Goal: Task Accomplishment & Management: Manage account settings

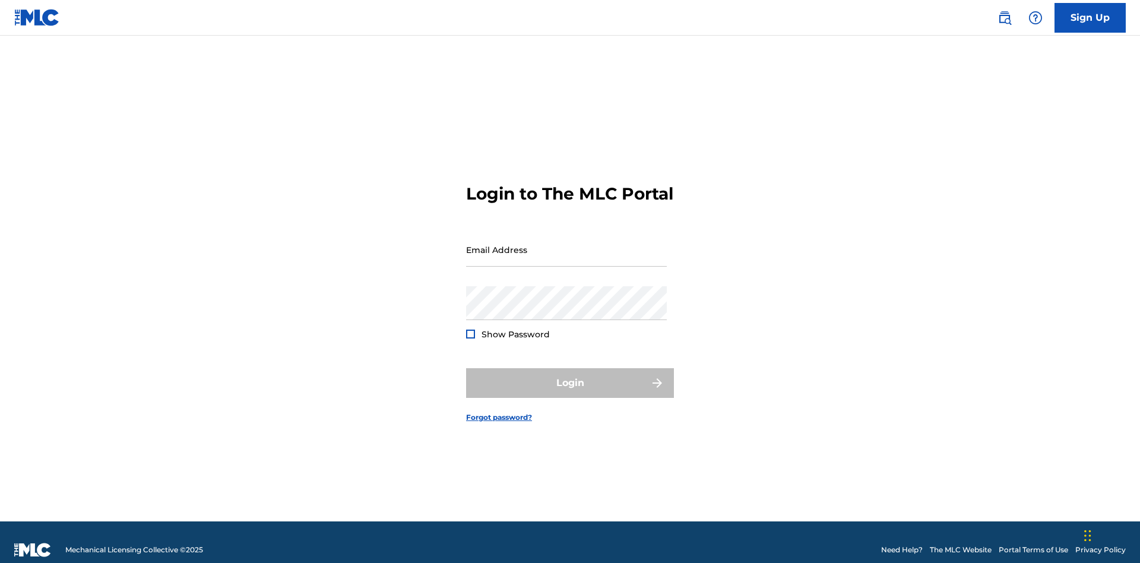
scroll to position [15, 0]
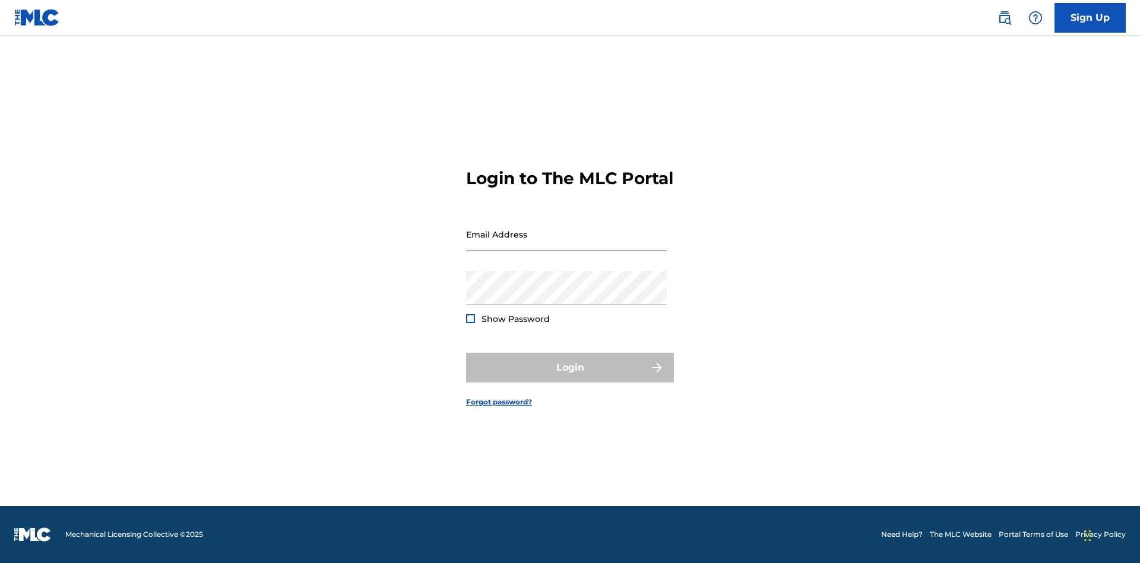
click at [566, 244] on input "Email Address" at bounding box center [566, 234] width 201 height 34
type input "Helena.Songwriter@gmail.com"
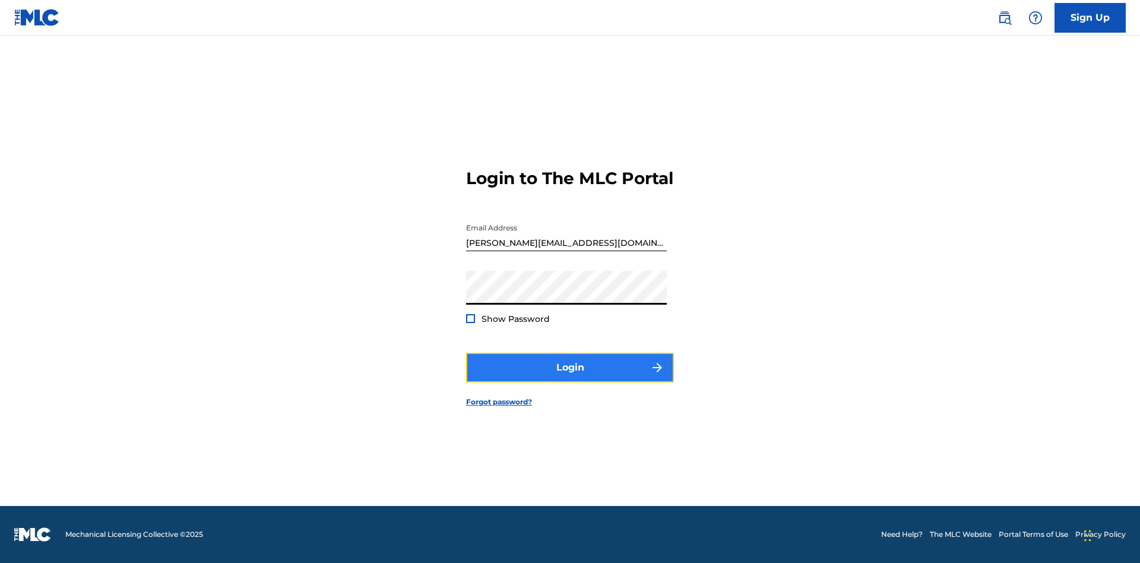
click at [570, 378] on button "Login" at bounding box center [570, 368] width 208 height 30
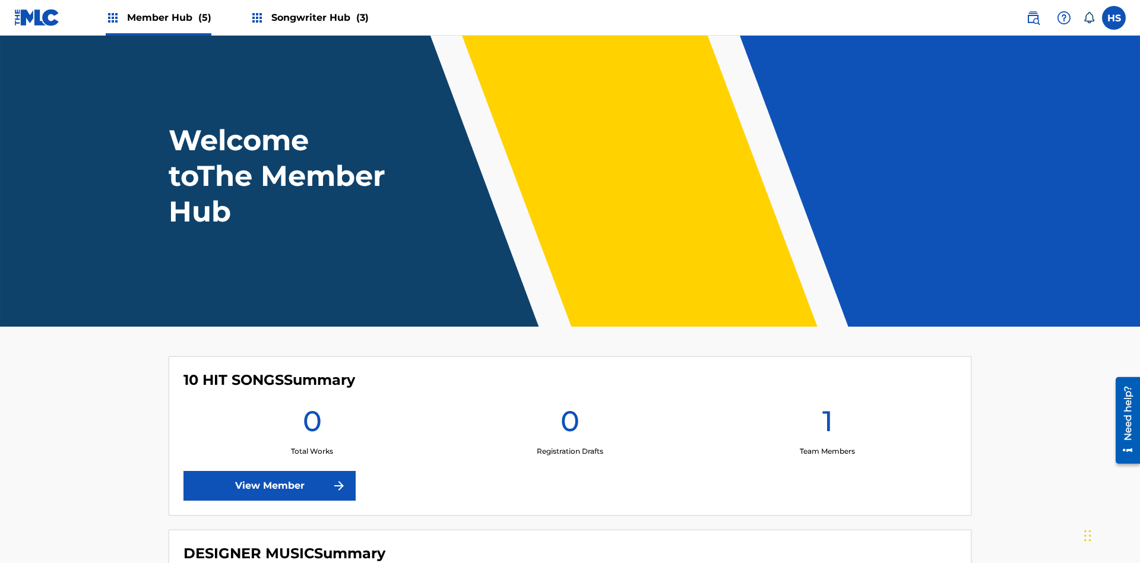
click at [318, 17] on span "Songwriter Hub (3)" at bounding box center [319, 18] width 97 height 14
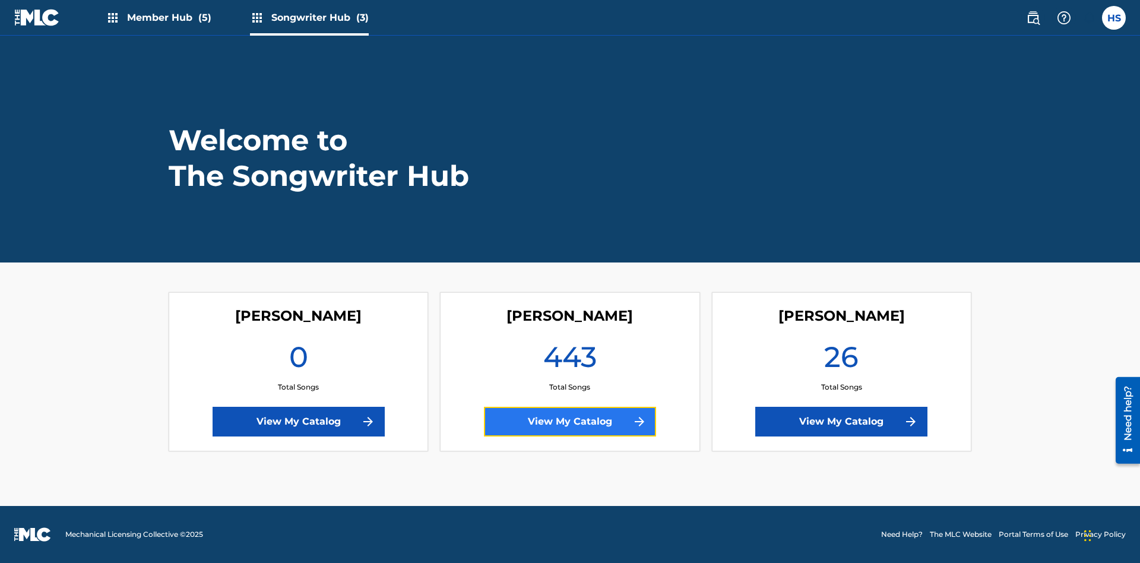
click at [570, 421] on link "View My Catalog" at bounding box center [570, 422] width 172 height 30
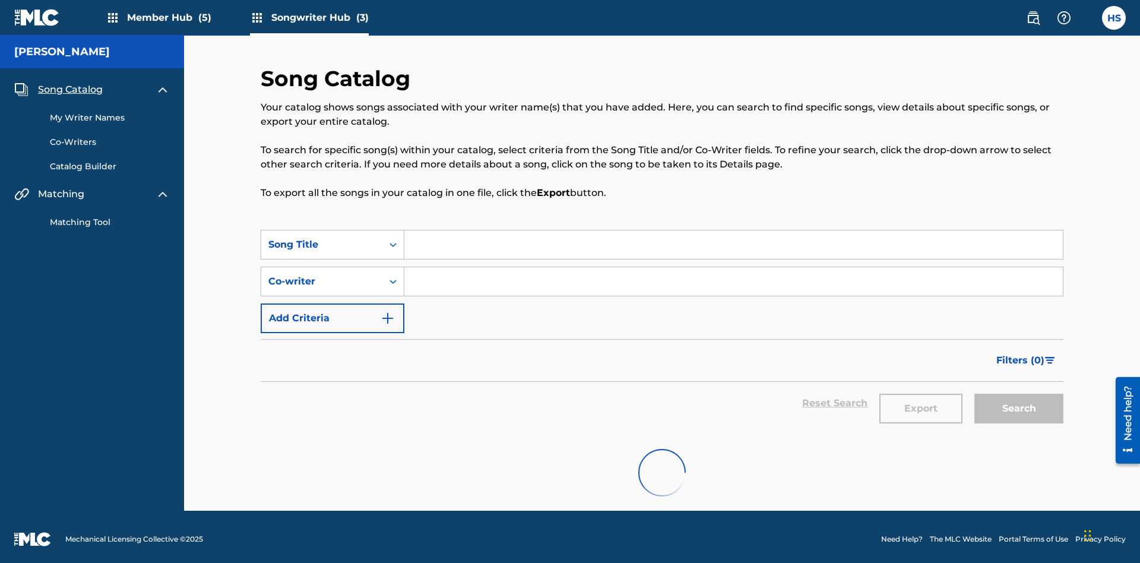
scroll to position [11, 0]
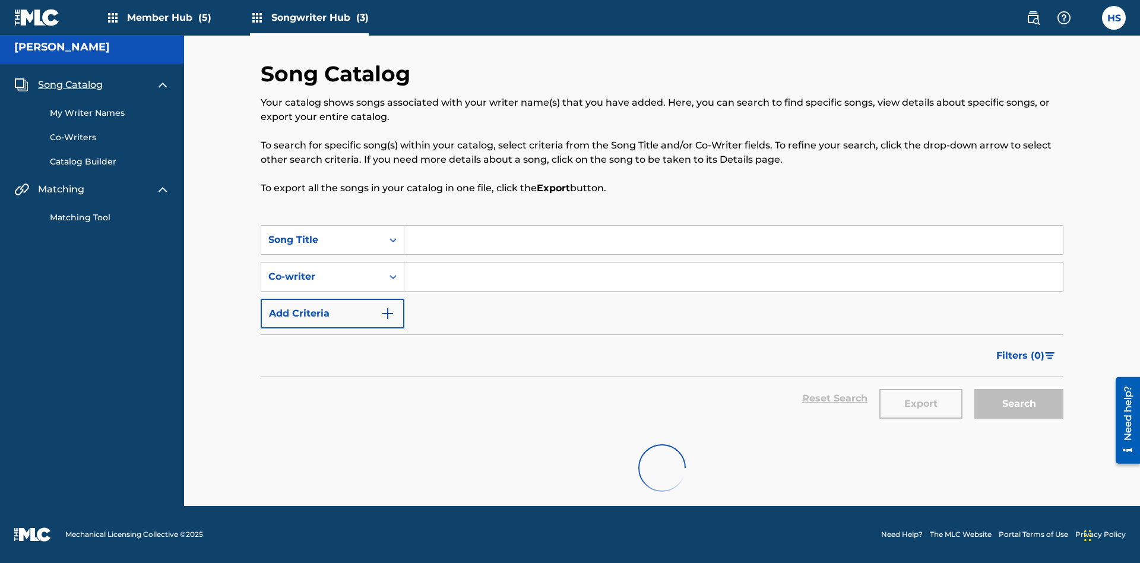
click at [70, 78] on span "Song Catalog" at bounding box center [70, 85] width 65 height 14
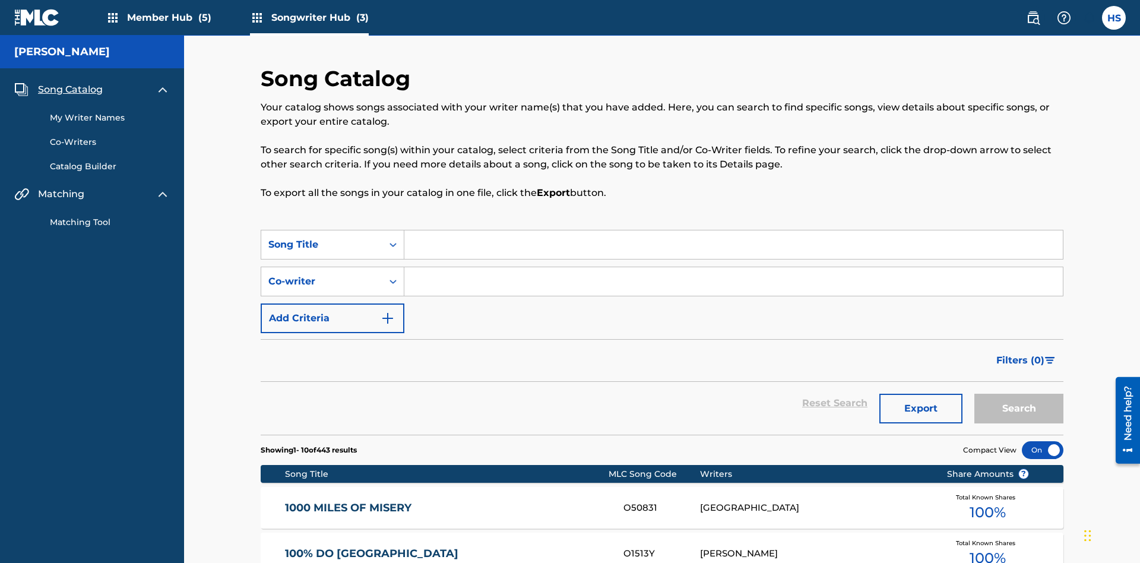
scroll to position [40, 0]
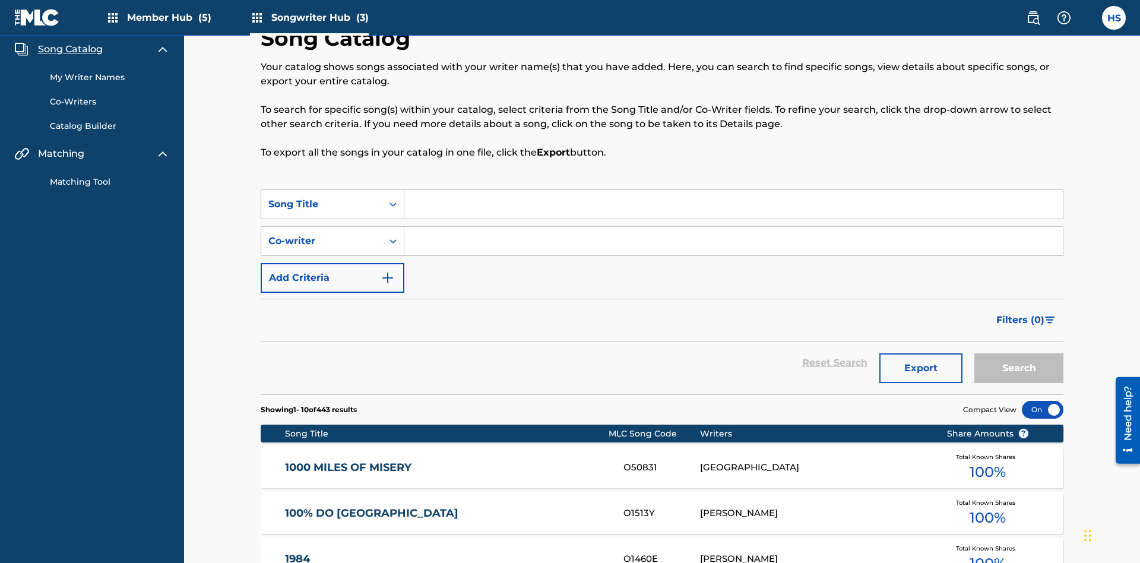
click at [110, 77] on link "My Writer Names" at bounding box center [110, 77] width 120 height 12
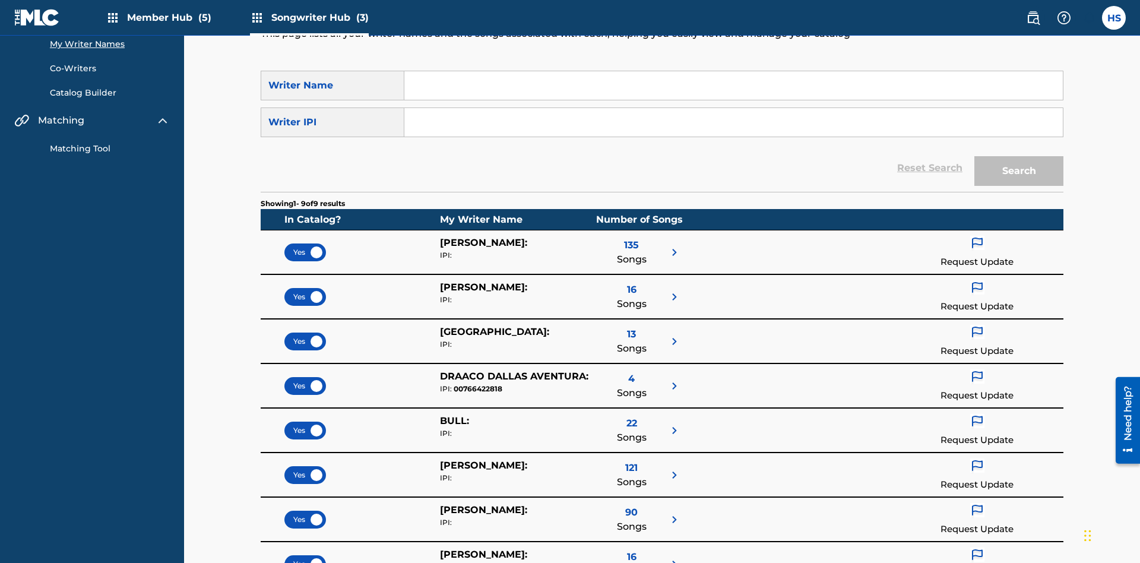
click at [733, 85] on input "Search Form" at bounding box center [733, 85] width 658 height 28
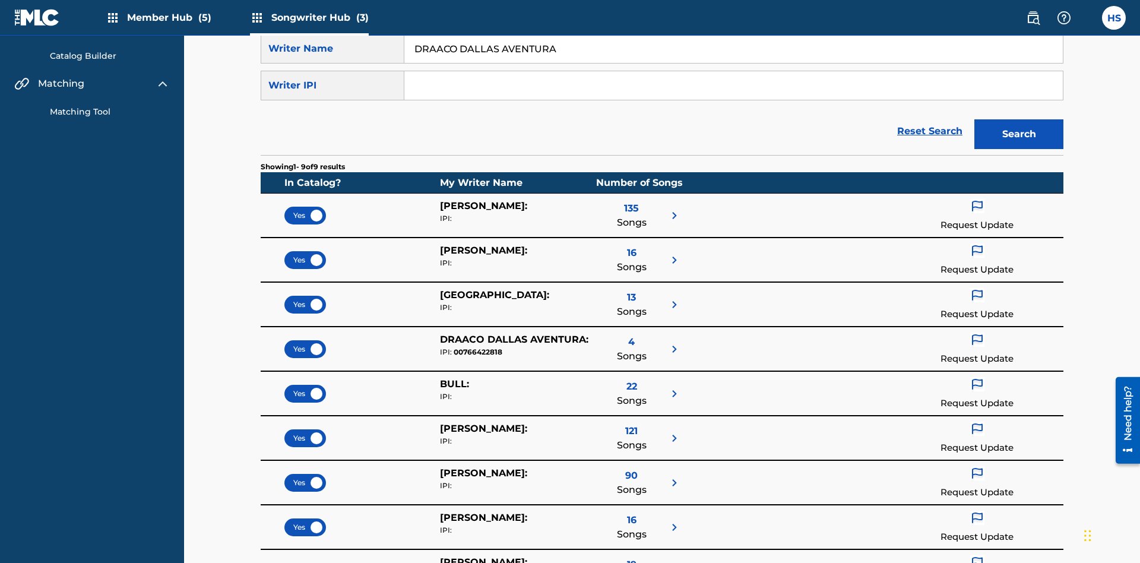
type input "DRAACO DALLAS AVENTURA"
click at [733, 85] on input "Search Form" at bounding box center [733, 85] width 658 height 28
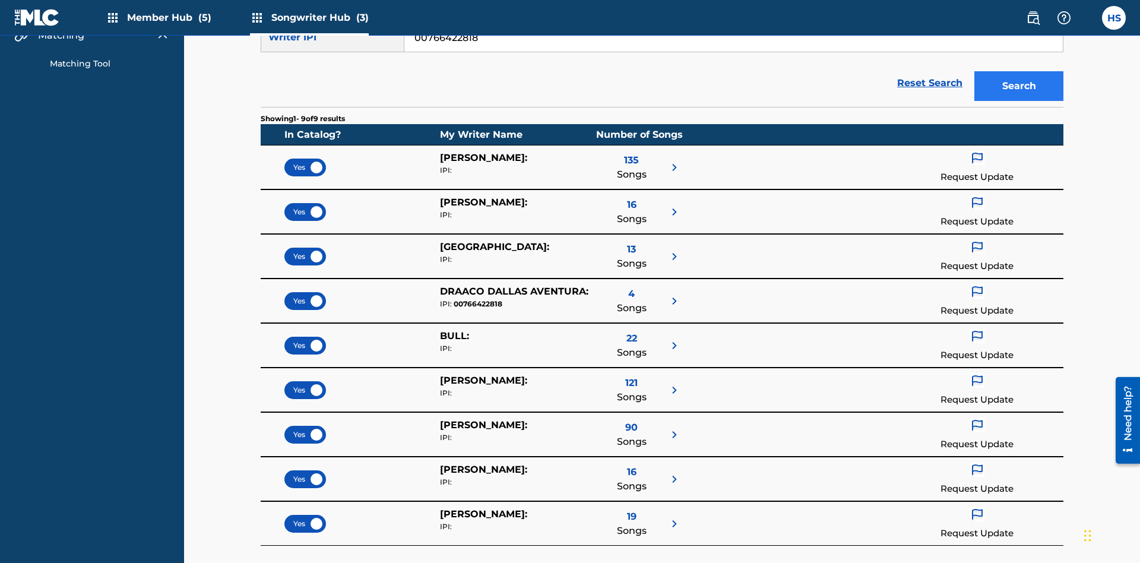
type input "00766422818"
click at [1019, 86] on button "Search" at bounding box center [1018, 86] width 89 height 30
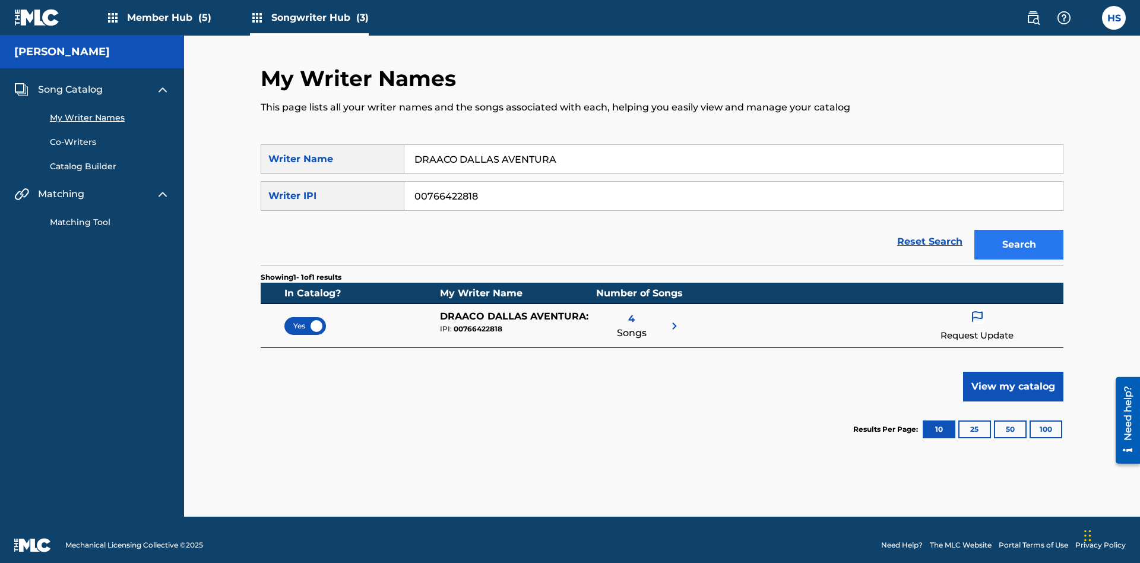
scroll to position [11, 0]
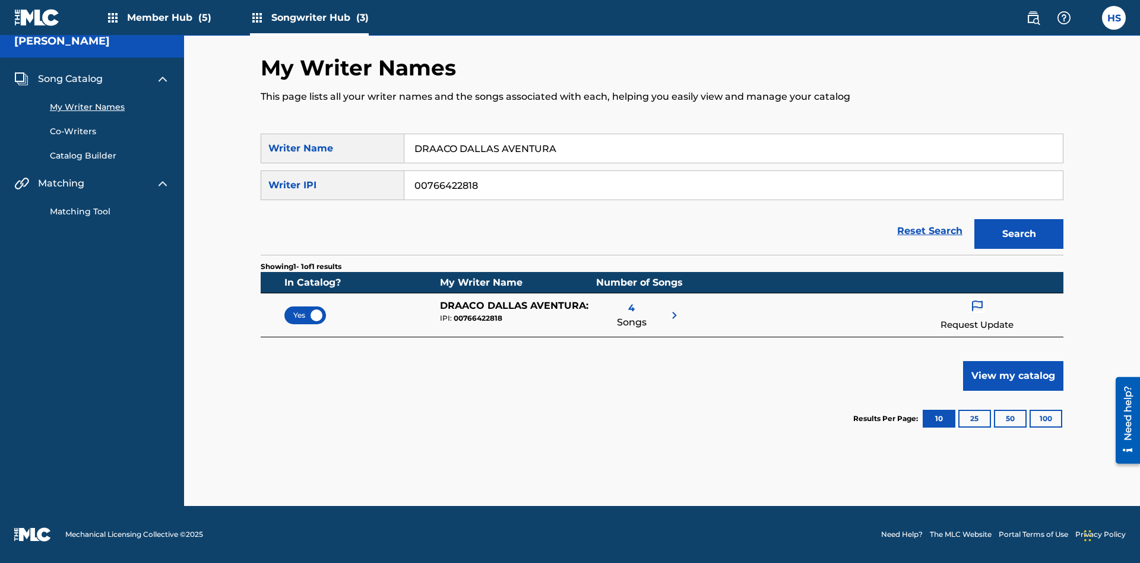
click at [733, 148] on input "DRAACO DALLAS AVENTURA" at bounding box center [733, 148] width 658 height 28
type input "DRAACO DALLAS AVENTURADRAACO DALLAS AVENTURA"
click at [733, 185] on input "00766422818" at bounding box center [733, 185] width 658 height 28
